Goal: Transaction & Acquisition: Book appointment/travel/reservation

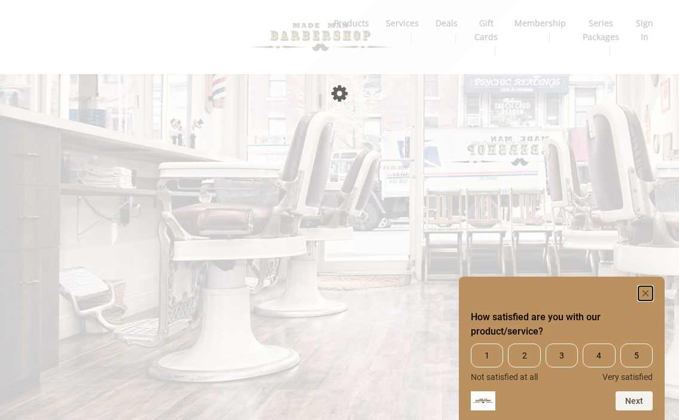
click at [647, 294] on rect "Hide survey" at bounding box center [645, 293] width 14 height 14
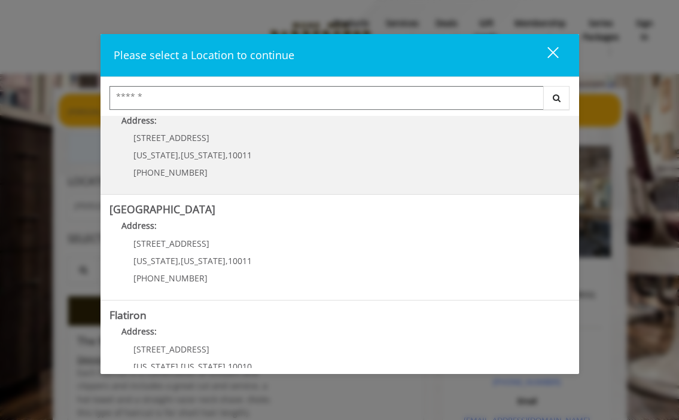
scroll to position [134, 0]
click at [209, 142] on div "[STREET_ADDRESS][US_STATE][US_STATE] (917) 639-3902" at bounding box center [183, 158] width 148 height 52
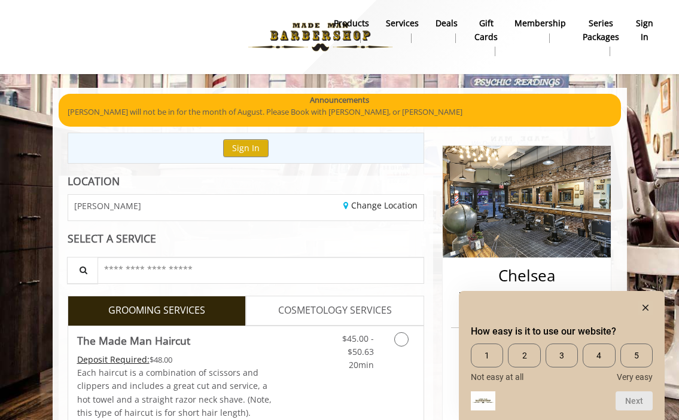
scroll to position [1, 0]
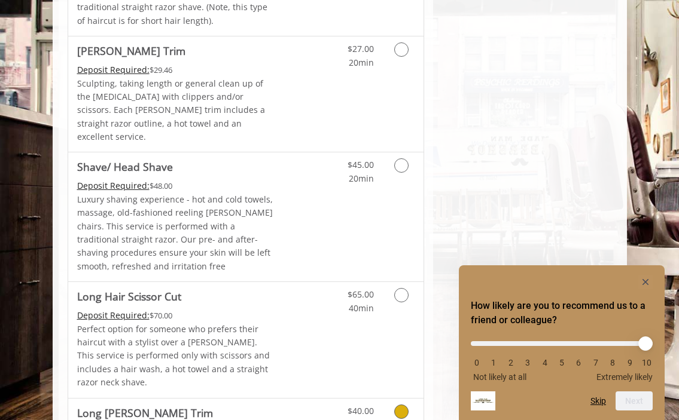
scroll to position [1614, 0]
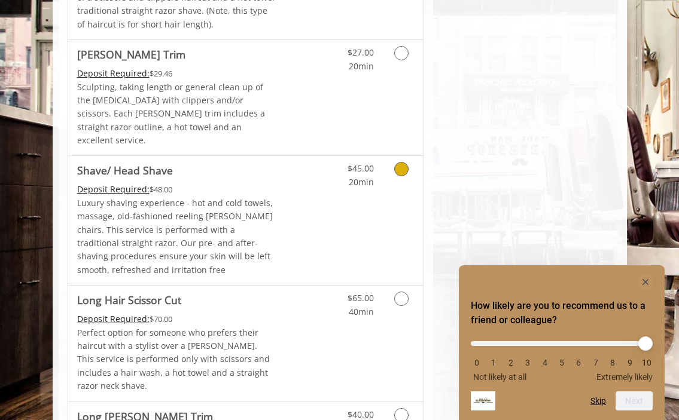
click at [270, 197] on p "Luxury shaving experience - hot and cold towels, massage, old-fashioned reeling…" at bounding box center [176, 237] width 199 height 80
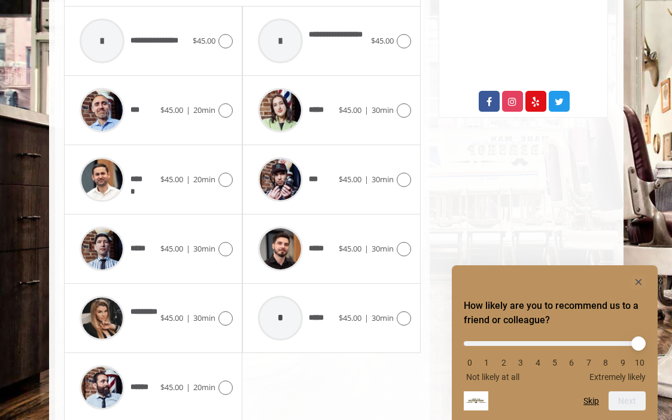
scroll to position [618, 0]
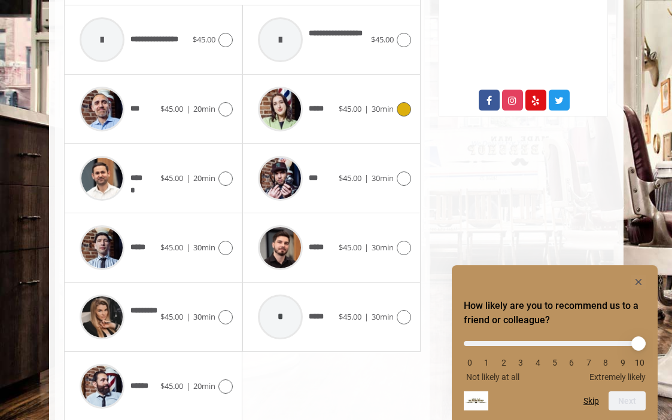
click at [327, 123] on span "*****" at bounding box center [291, 109] width 78 height 57
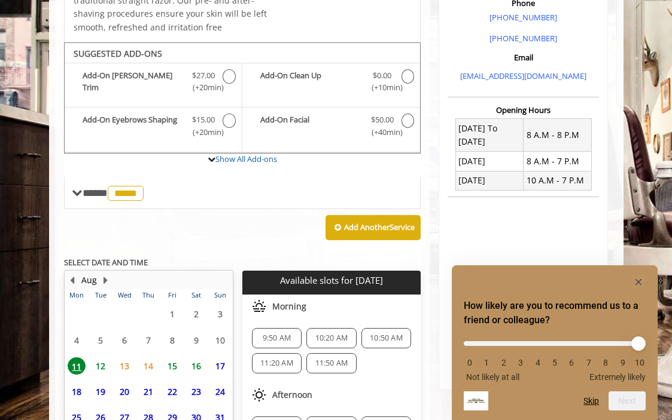
scroll to position [454, 0]
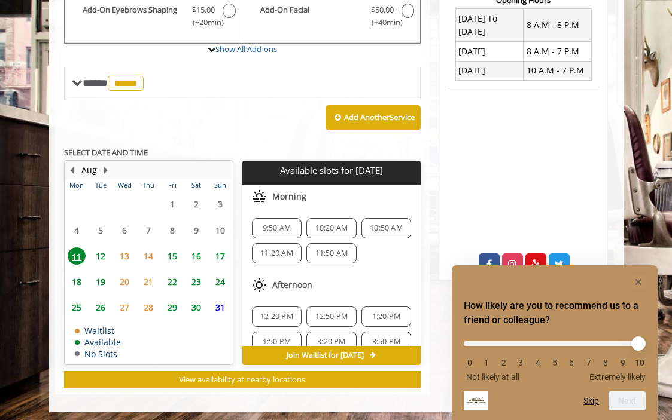
click at [96, 259] on span "12" at bounding box center [101, 256] width 18 height 17
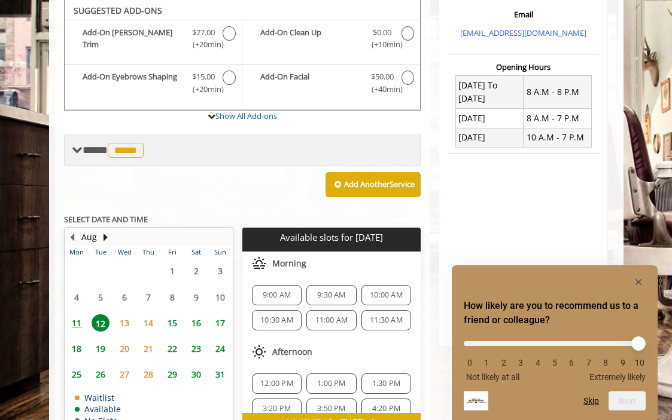
scroll to position [458, 0]
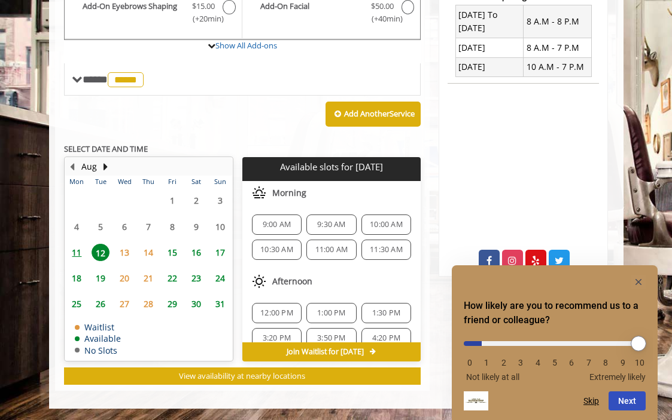
type input "*"
drag, startPoint x: 471, startPoint y: 346, endPoint x: 446, endPoint y: 333, distance: 27.6
click at [639, 282] on icon "Hide survey" at bounding box center [638, 282] width 6 height 6
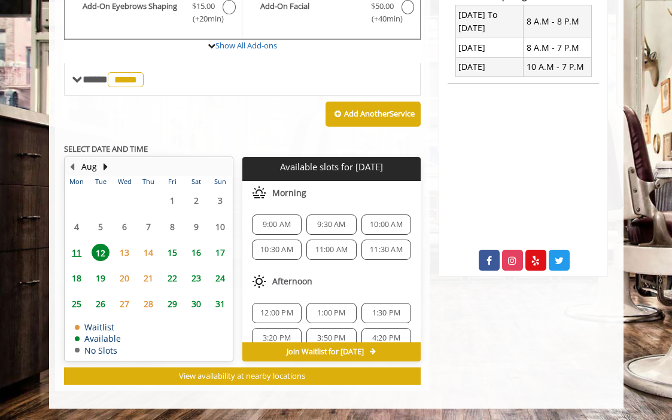
click at [80, 252] on span "11" at bounding box center [77, 252] width 18 height 17
click at [99, 255] on span "12" at bounding box center [101, 252] width 18 height 17
